Goal: Check status: Check status

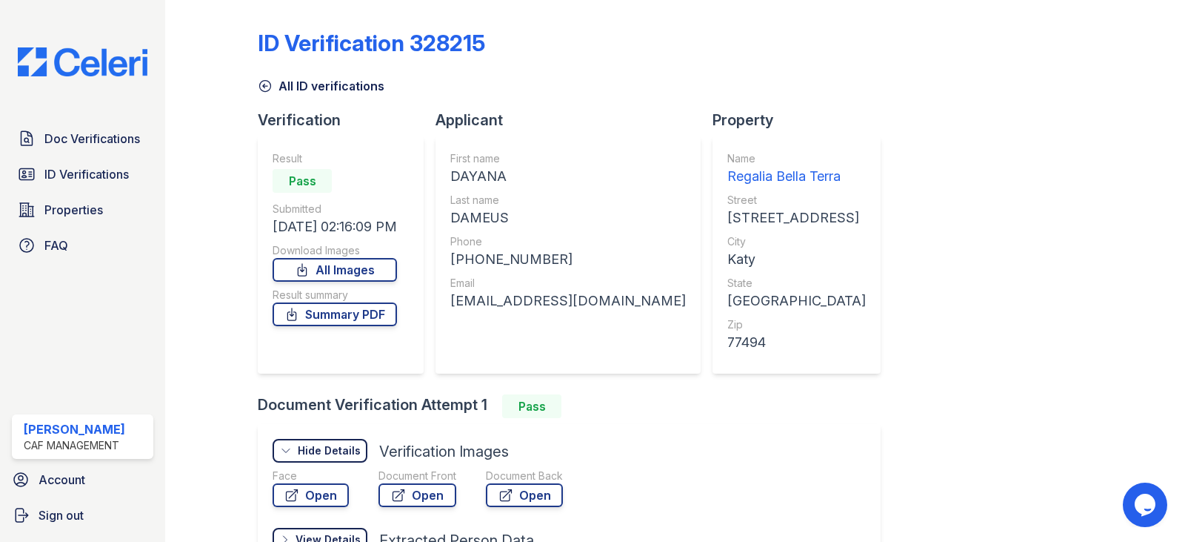
click at [98, 71] on img at bounding box center [82, 61] width 153 height 29
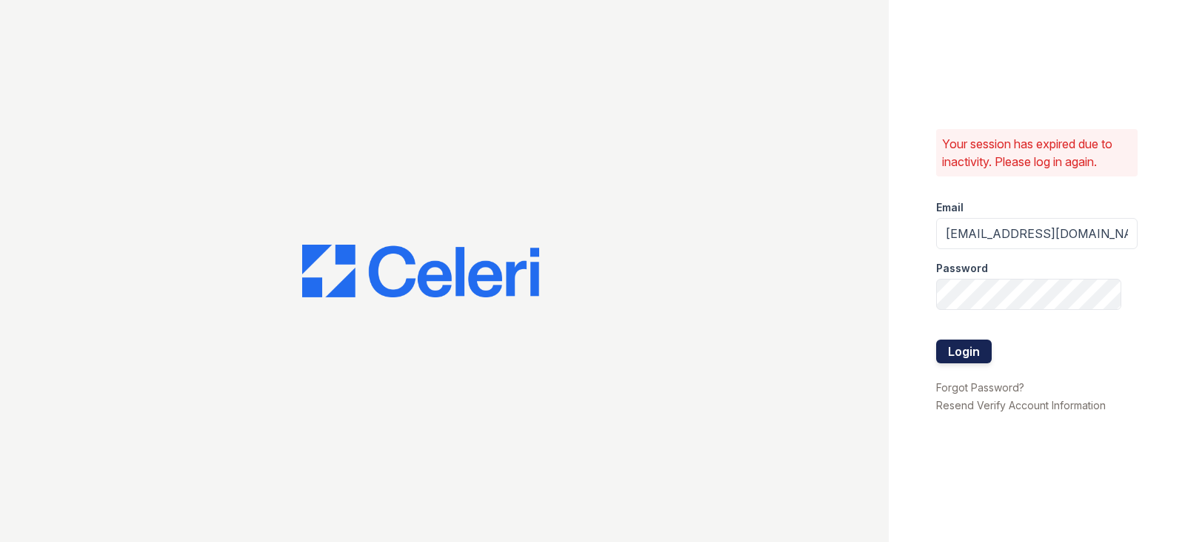
click at [954, 353] on button "Login" at bounding box center [964, 351] width 56 height 24
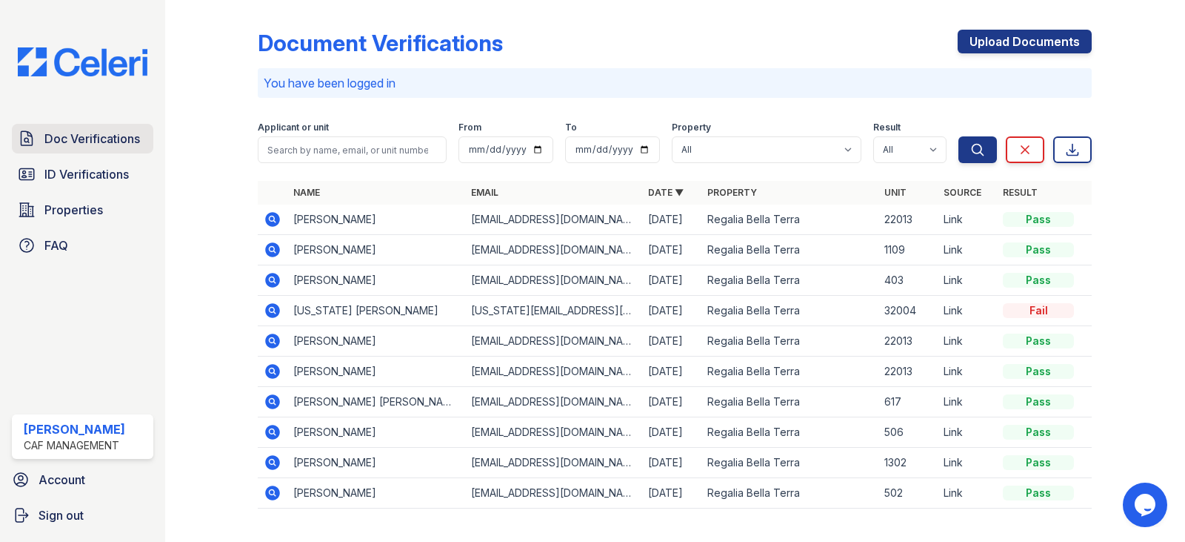
click at [76, 138] on span "Doc Verifications" at bounding box center [92, 139] width 96 height 18
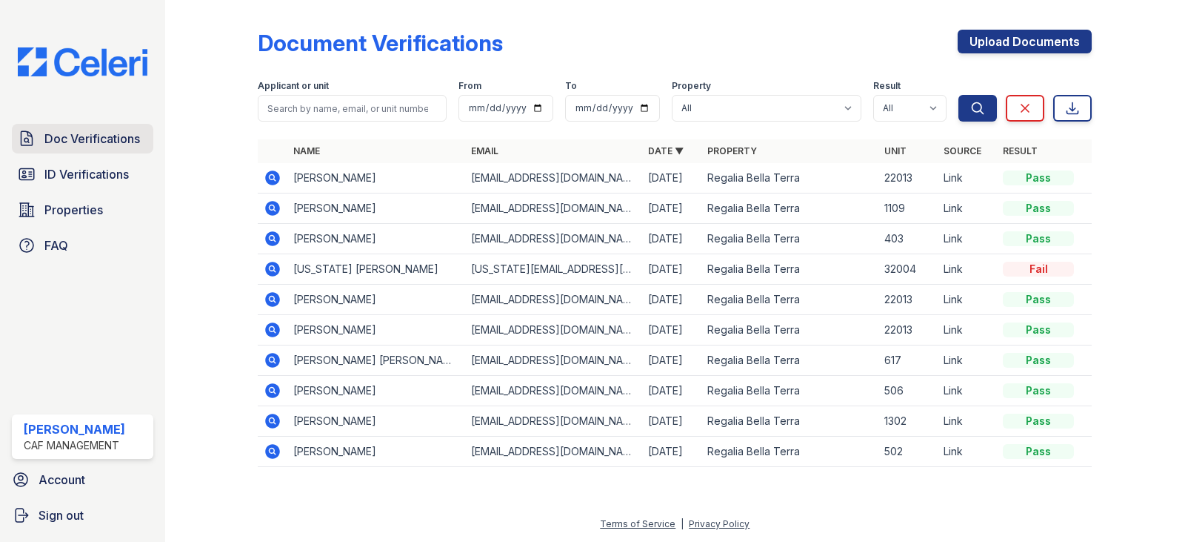
click at [100, 147] on span "Doc Verifications" at bounding box center [92, 139] width 96 height 18
click at [103, 140] on span "Doc Verifications" at bounding box center [92, 139] width 96 height 18
click at [87, 142] on span "Doc Verifications" at bounding box center [92, 139] width 96 height 18
click at [273, 179] on icon at bounding box center [273, 178] width 18 height 18
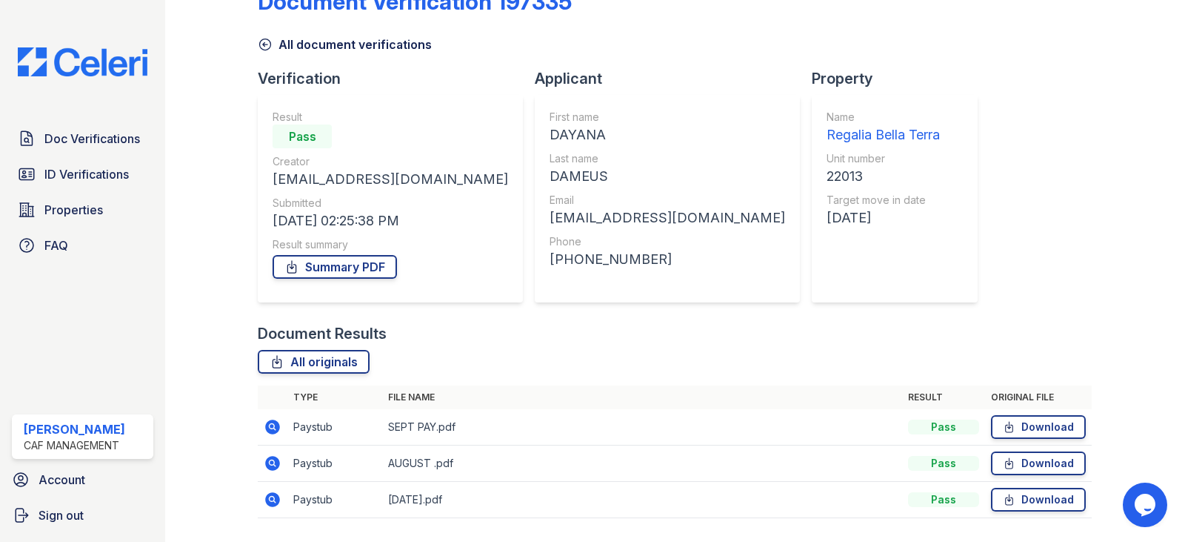
scroll to position [83, 0]
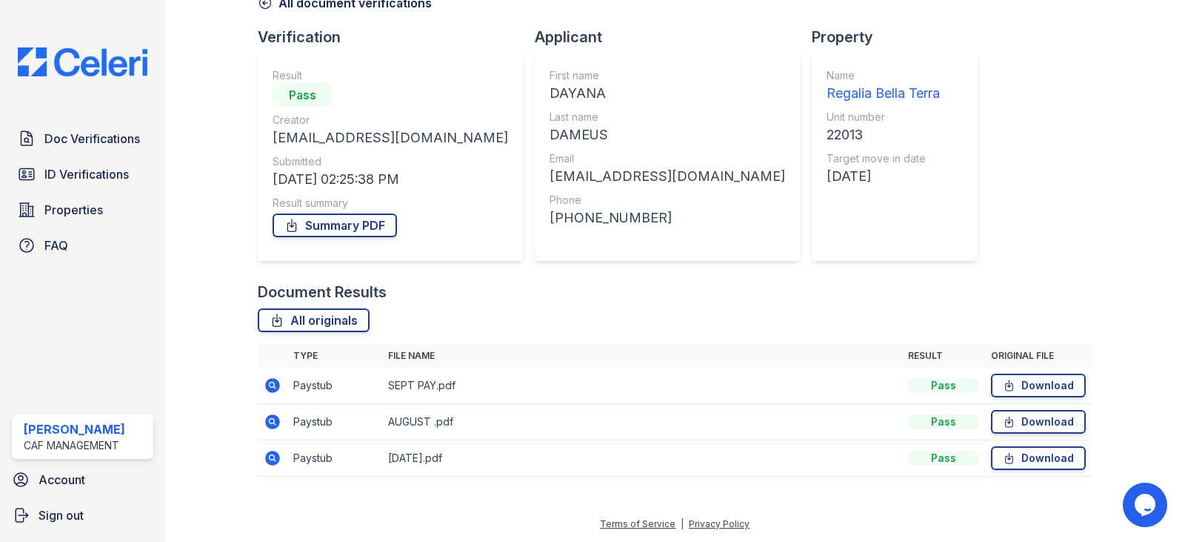
click at [271, 385] on icon at bounding box center [272, 384] width 4 height 4
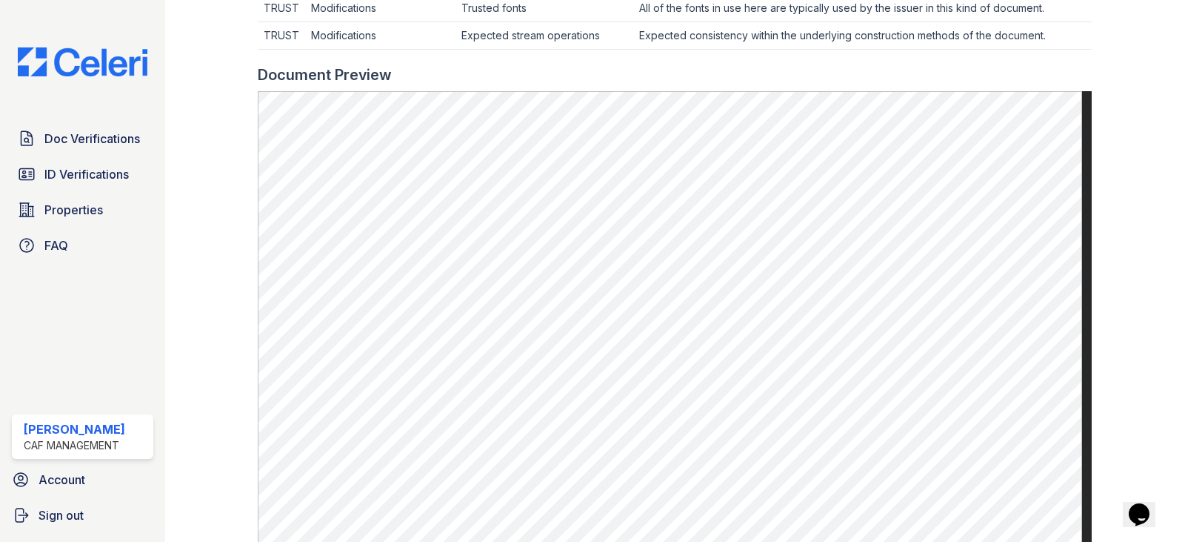
scroll to position [635, 0]
